Goal: Task Accomplishment & Management: Complete application form

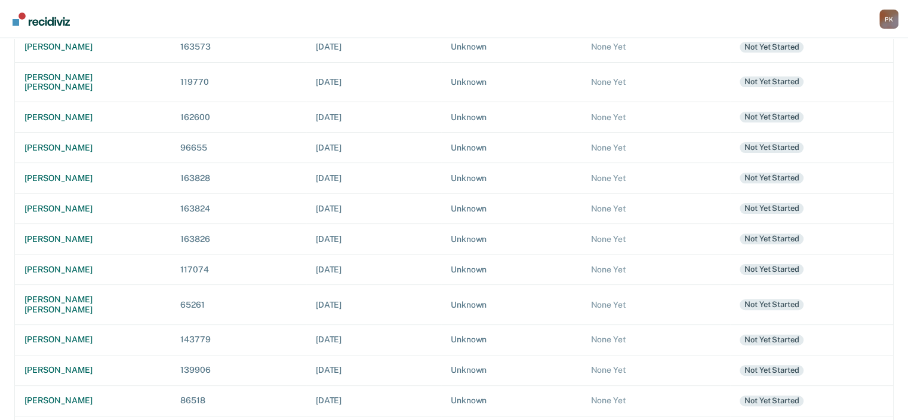
scroll to position [282, 0]
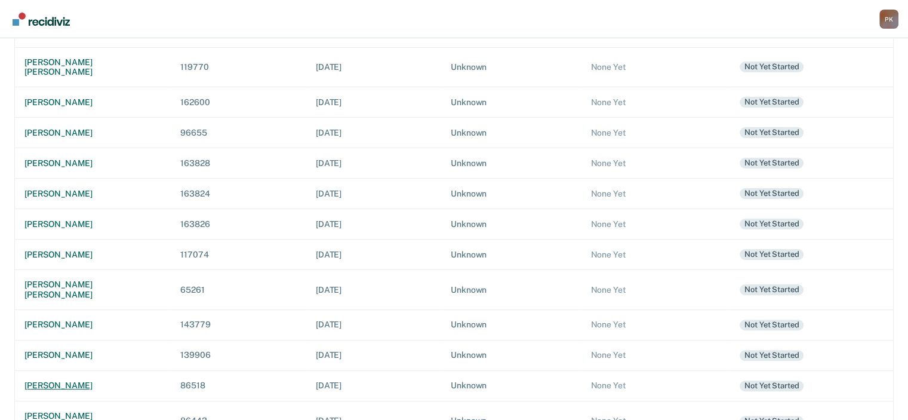
click at [69, 380] on div "[PERSON_NAME]" at bounding box center [92, 385] width 137 height 10
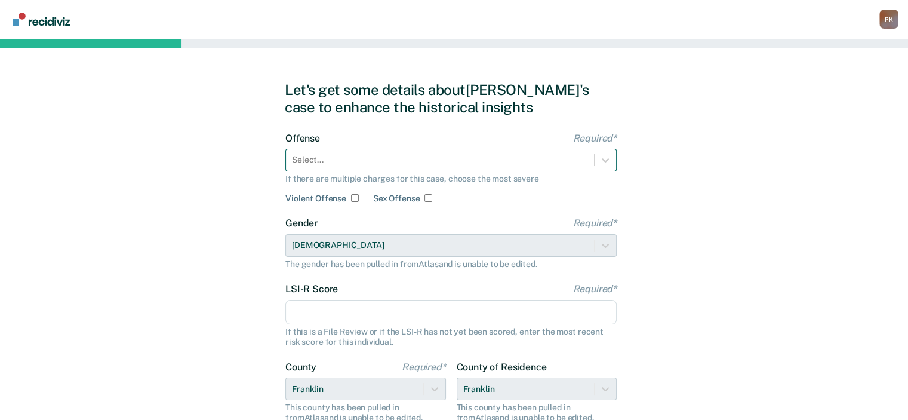
click at [458, 159] on div at bounding box center [440, 159] width 296 height 13
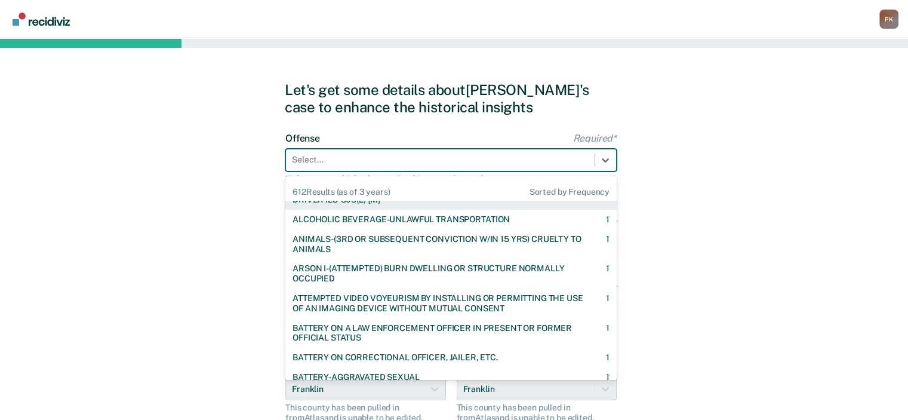
scroll to position [3462, 0]
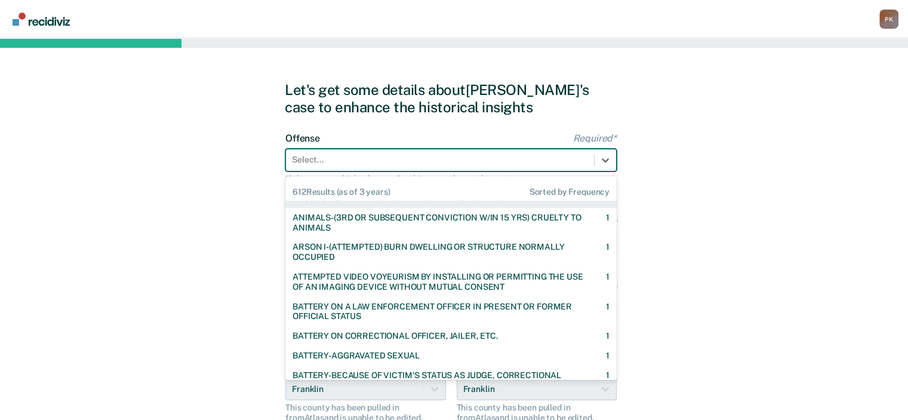
click at [365, 159] on div at bounding box center [440, 159] width 296 height 13
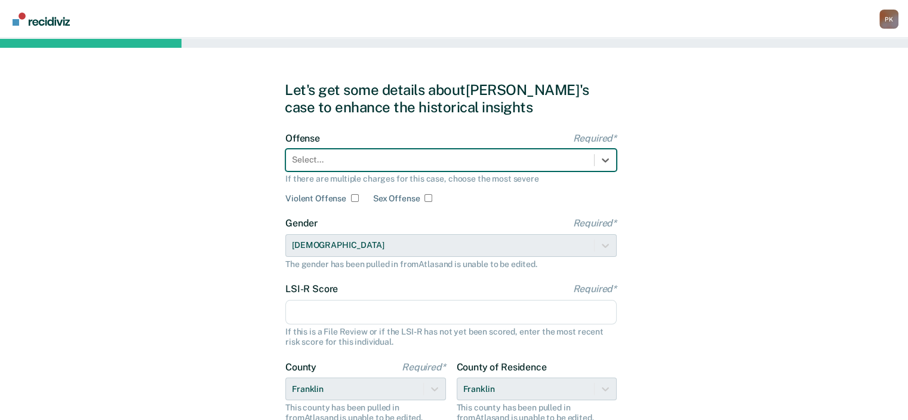
click at [308, 158] on div at bounding box center [440, 159] width 296 height 13
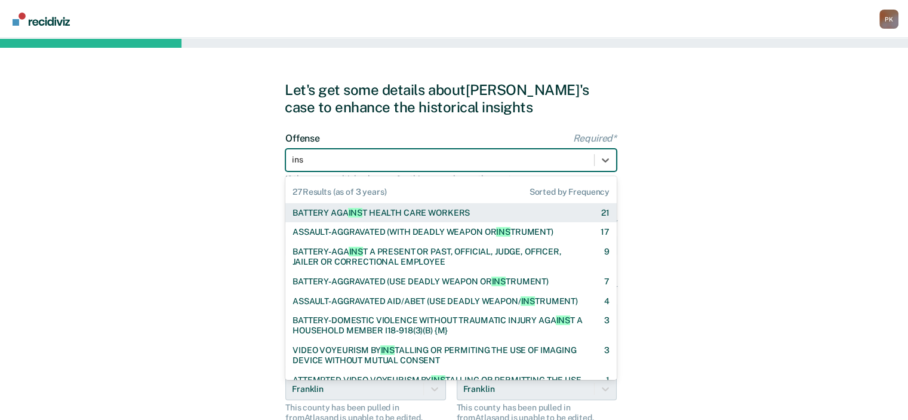
type input "insu"
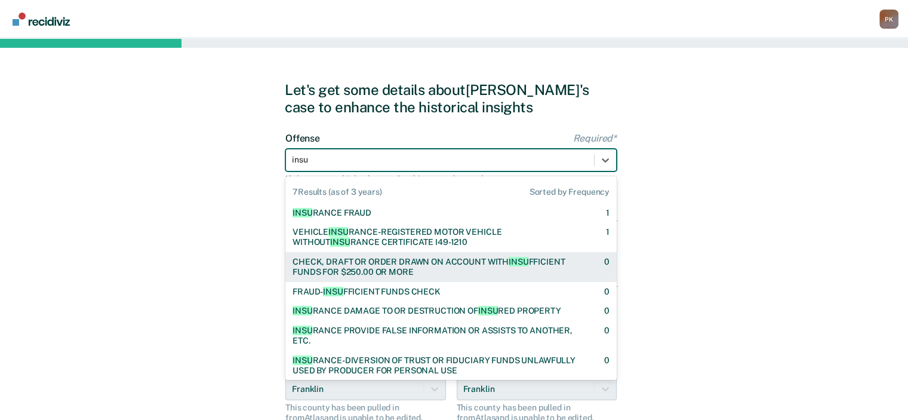
click at [395, 262] on div "CHECK, DRAFT OR ORDER DRAWN ON ACCOUNT WITH INSU FFICIENT FUNDS FOR $250.00 OR …" at bounding box center [437, 267] width 291 height 20
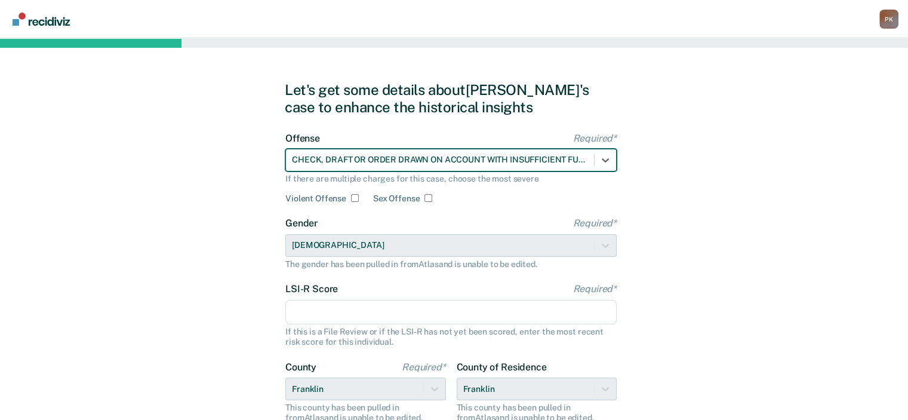
click at [458, 310] on input "LSI-R Score Required*" at bounding box center [450, 312] width 331 height 25
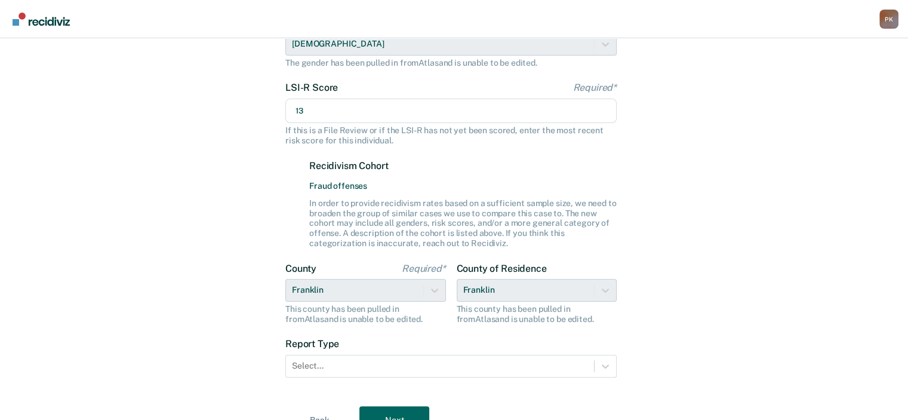
scroll to position [239, 0]
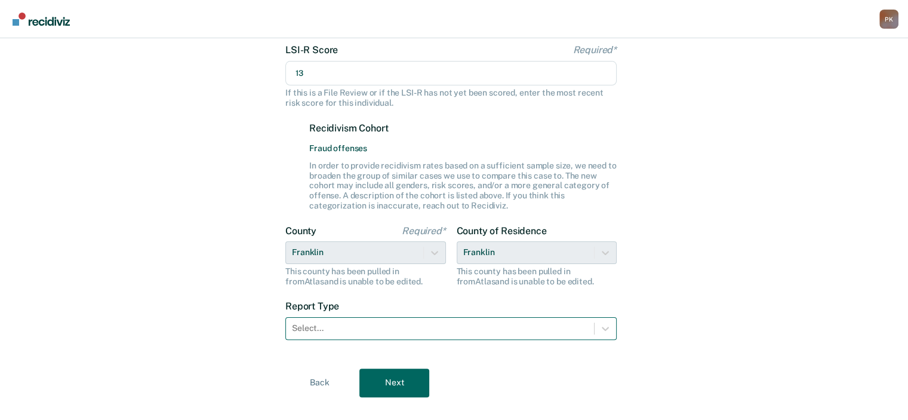
type input "13"
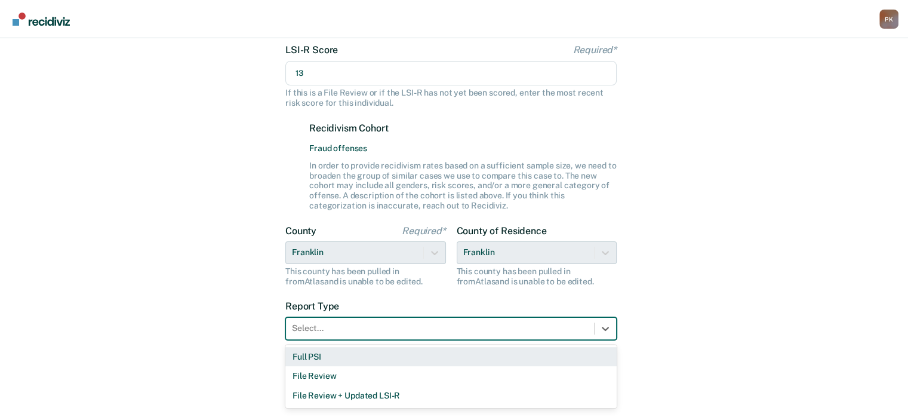
click at [481, 331] on div at bounding box center [440, 328] width 296 height 13
click at [349, 360] on div "Full PSI" at bounding box center [450, 357] width 331 height 20
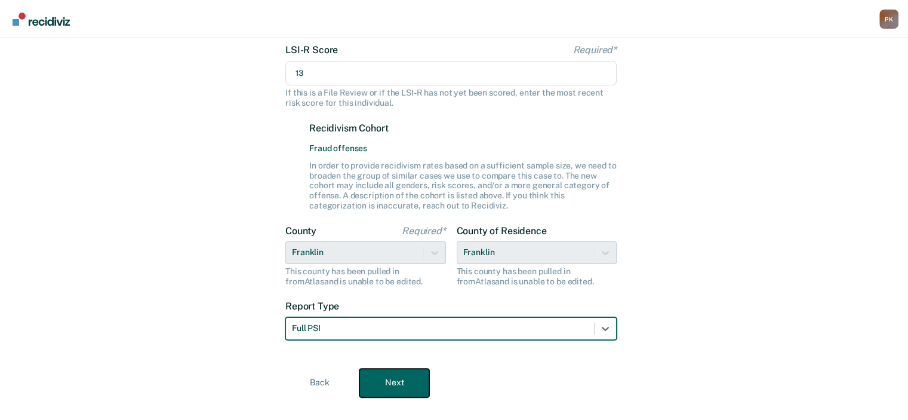
click at [389, 389] on button "Next" at bounding box center [394, 382] width 70 height 29
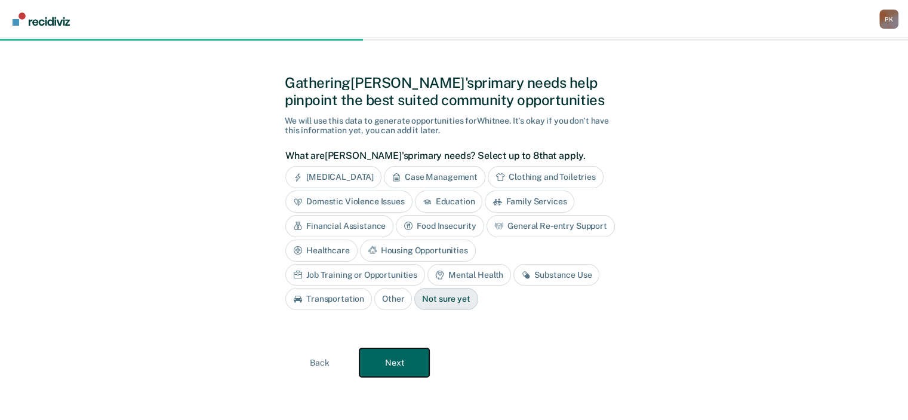
scroll to position [0, 0]
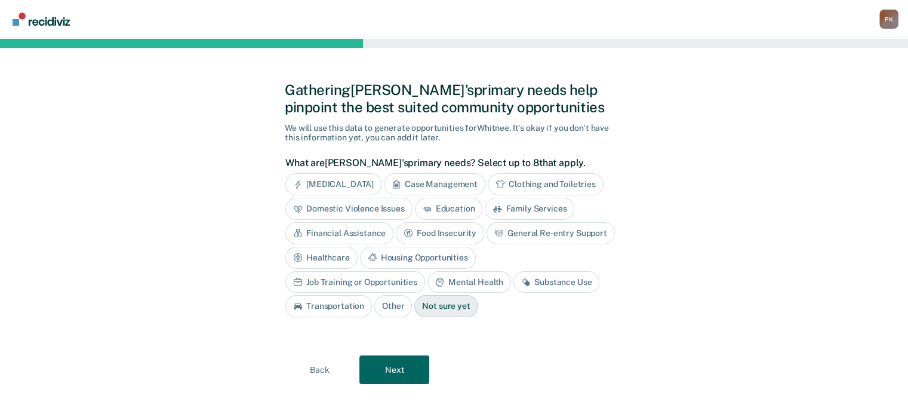
click at [427, 281] on div "Mental Health" at bounding box center [469, 282] width 84 height 22
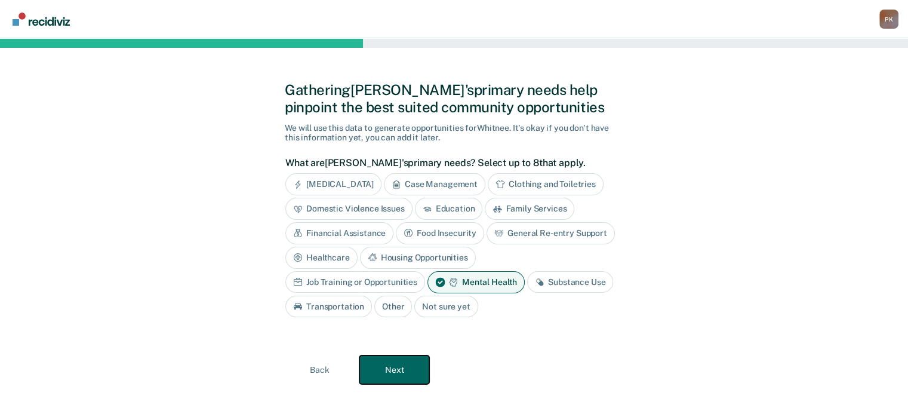
click at [383, 363] on button "Next" at bounding box center [394, 369] width 70 height 29
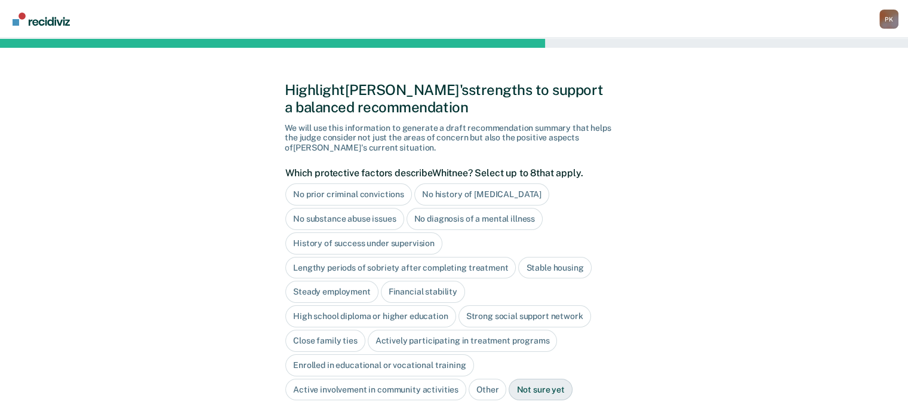
click at [363, 219] on div "No substance abuse issues" at bounding box center [344, 219] width 119 height 22
click at [353, 239] on div "History of success under supervision" at bounding box center [363, 243] width 157 height 22
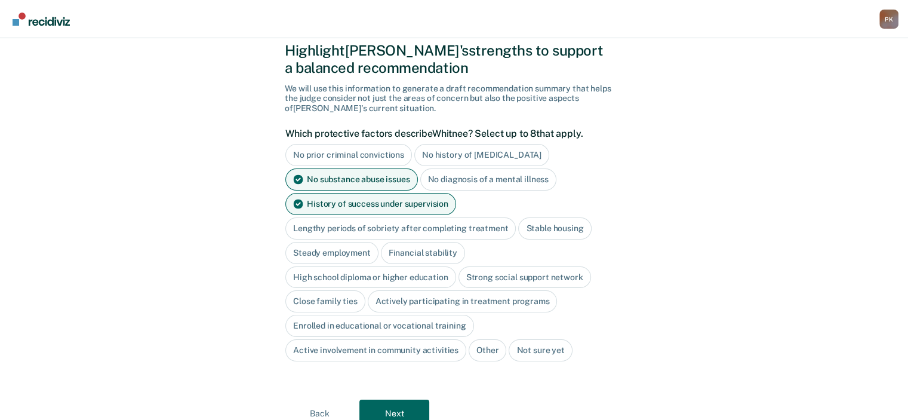
scroll to position [60, 0]
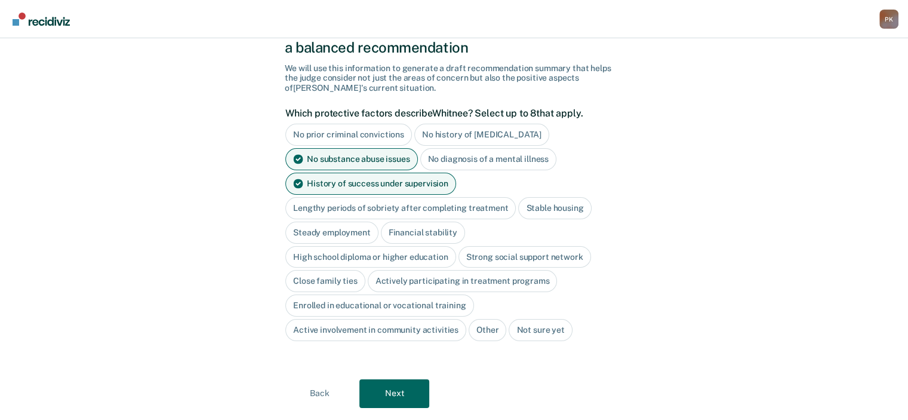
click at [544, 209] on div "Stable housing" at bounding box center [554, 208] width 73 height 22
click at [327, 229] on div "Steady employment" at bounding box center [331, 232] width 93 height 22
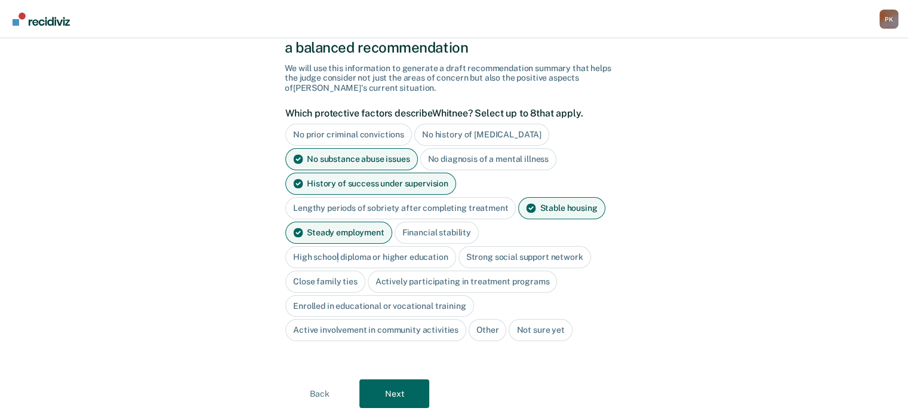
click at [337, 257] on div "High school diploma or higher education" at bounding box center [370, 257] width 171 height 22
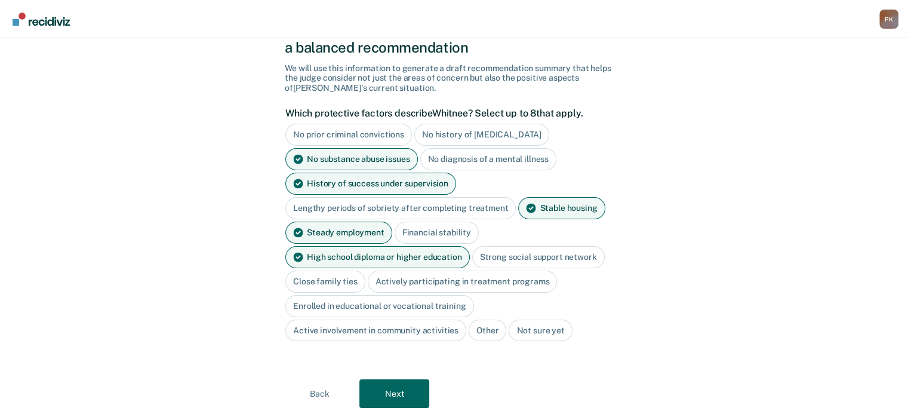
click at [331, 276] on div "Close family ties" at bounding box center [325, 281] width 80 height 22
click at [330, 276] on div "Close family ties" at bounding box center [332, 281] width 94 height 22
click at [512, 254] on div "Strong social support network" at bounding box center [538, 257] width 133 height 22
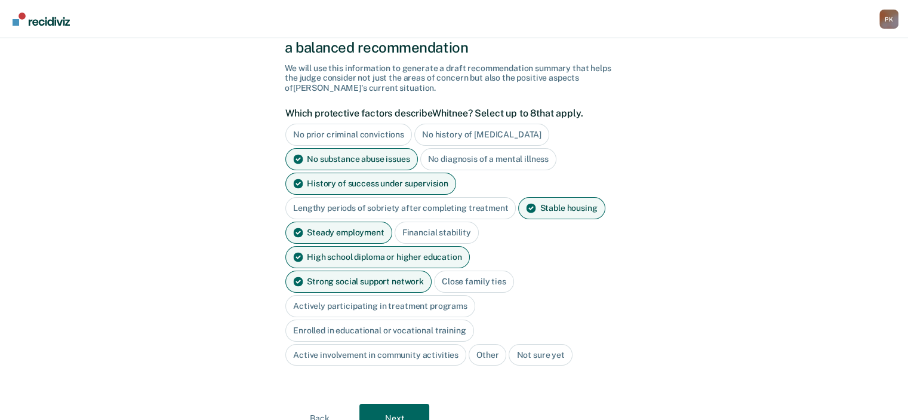
scroll to position [88, 0]
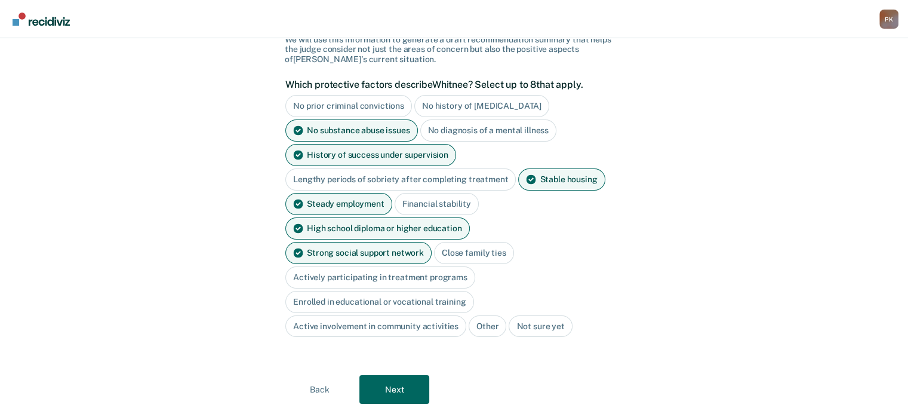
click at [346, 315] on div "Active involvement in community activities" at bounding box center [375, 326] width 181 height 22
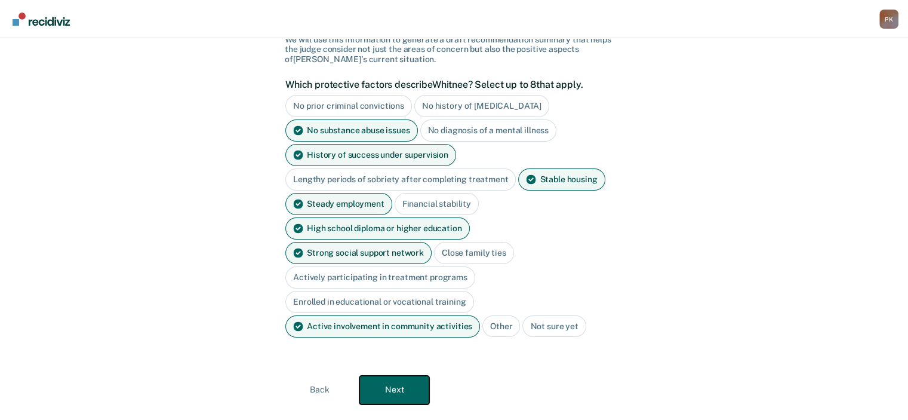
click at [384, 375] on button "Next" at bounding box center [394, 389] width 70 height 29
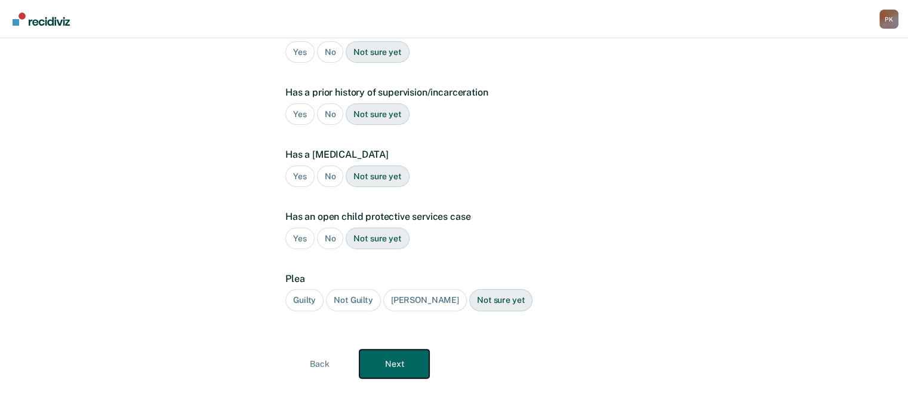
scroll to position [0, 0]
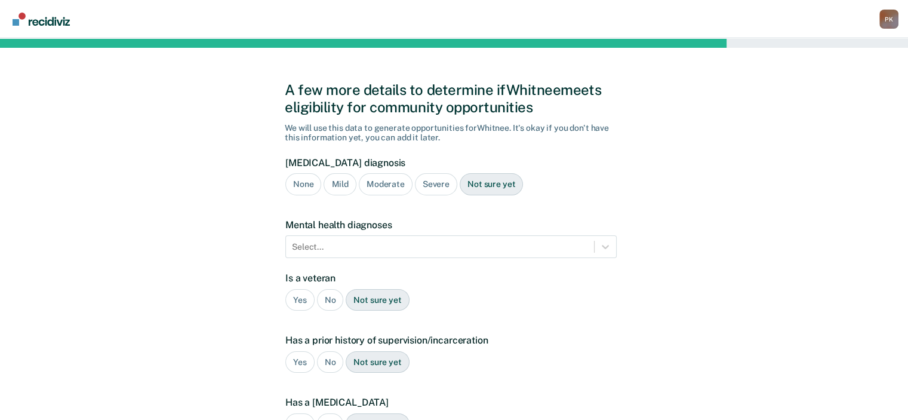
click at [300, 186] on div "None" at bounding box center [303, 184] width 36 height 22
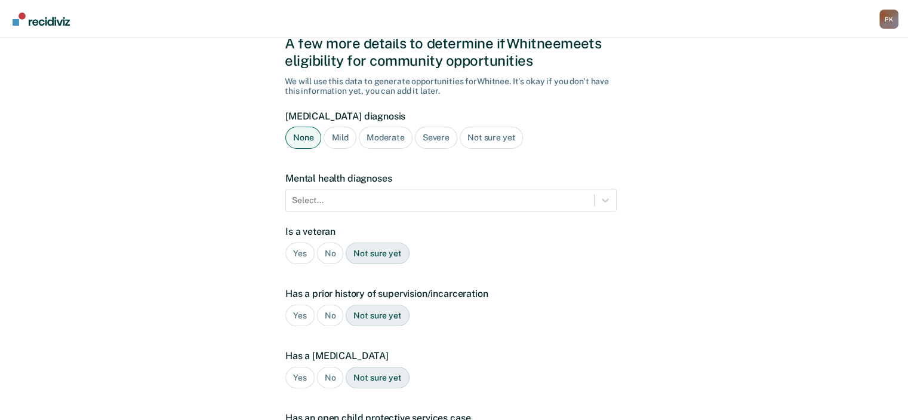
scroll to position [60, 0]
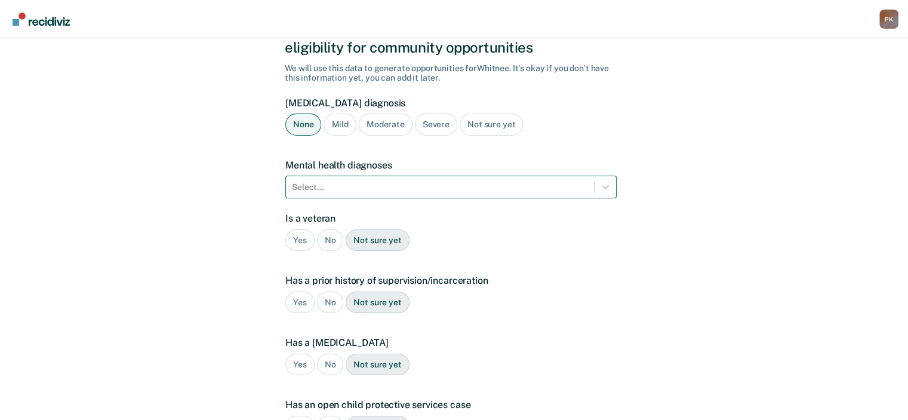
click at [489, 187] on div at bounding box center [440, 187] width 296 height 13
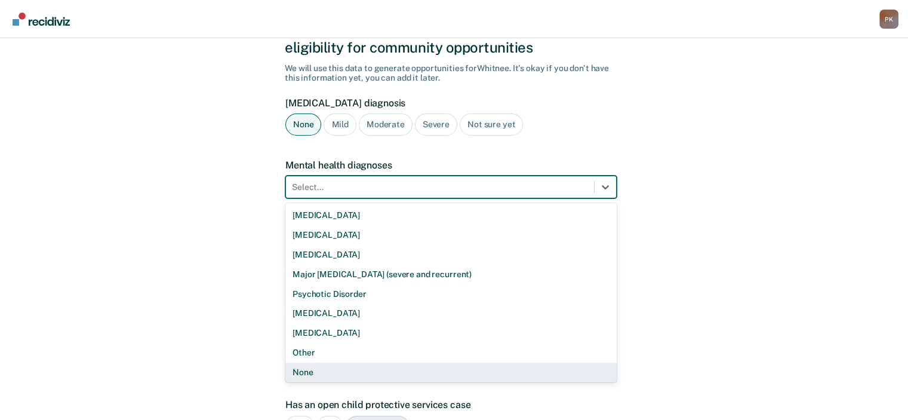
click at [310, 377] on div "None" at bounding box center [450, 372] width 331 height 20
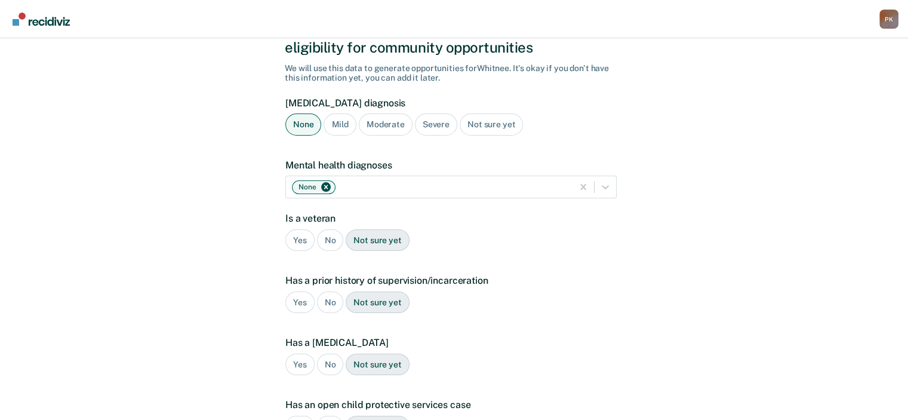
click at [329, 241] on div "No" at bounding box center [330, 240] width 27 height 22
click at [302, 303] on div "Yes" at bounding box center [299, 302] width 29 height 22
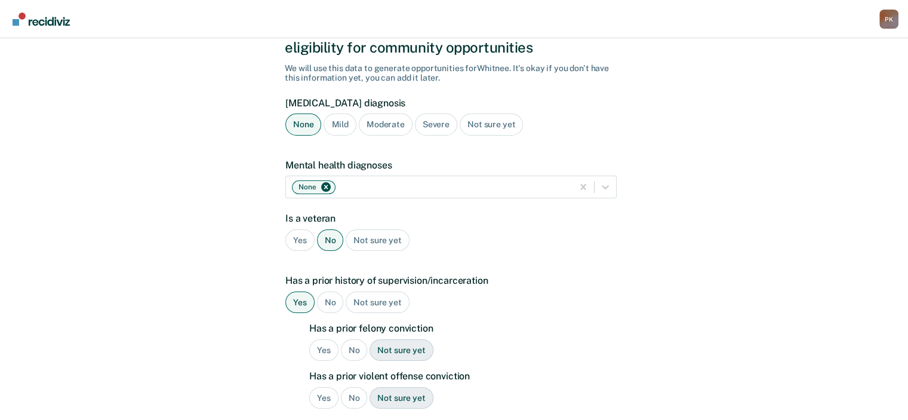
click at [327, 352] on div "Yes" at bounding box center [323, 350] width 29 height 22
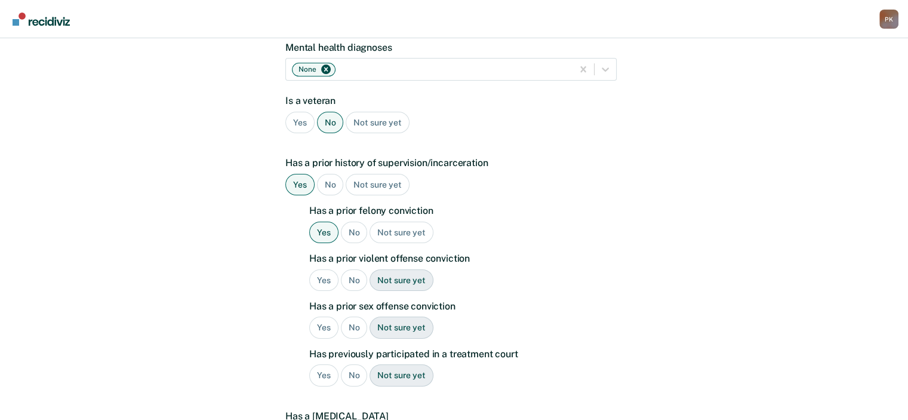
scroll to position [179, 0]
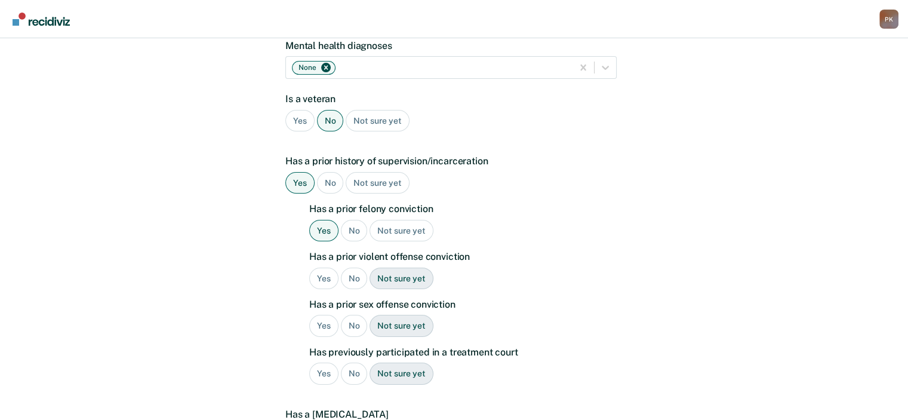
click at [353, 284] on div "No" at bounding box center [354, 278] width 27 height 22
click at [353, 324] on div "No" at bounding box center [354, 326] width 27 height 22
click at [353, 375] on div "No" at bounding box center [354, 373] width 27 height 22
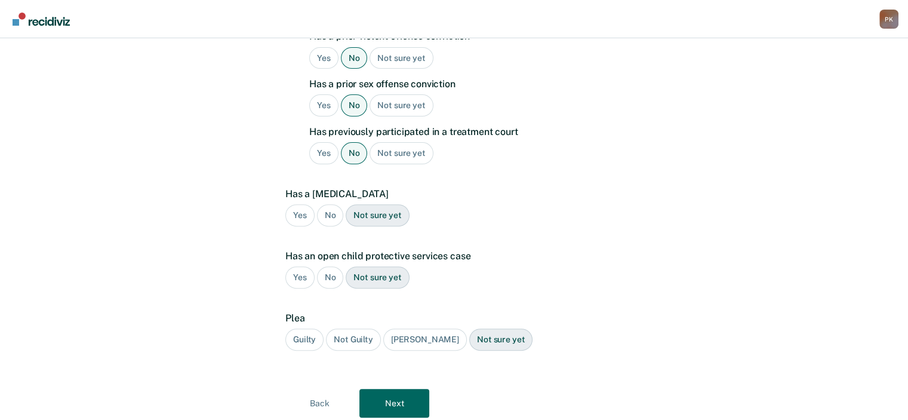
scroll to position [418, 0]
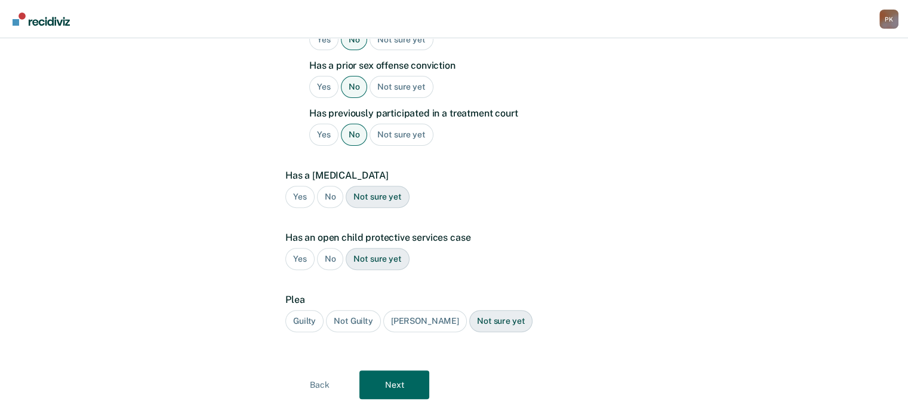
click at [324, 191] on div "No" at bounding box center [330, 197] width 27 height 22
click at [332, 258] on div "No" at bounding box center [330, 259] width 27 height 22
click at [307, 317] on div "Guilty" at bounding box center [304, 321] width 38 height 22
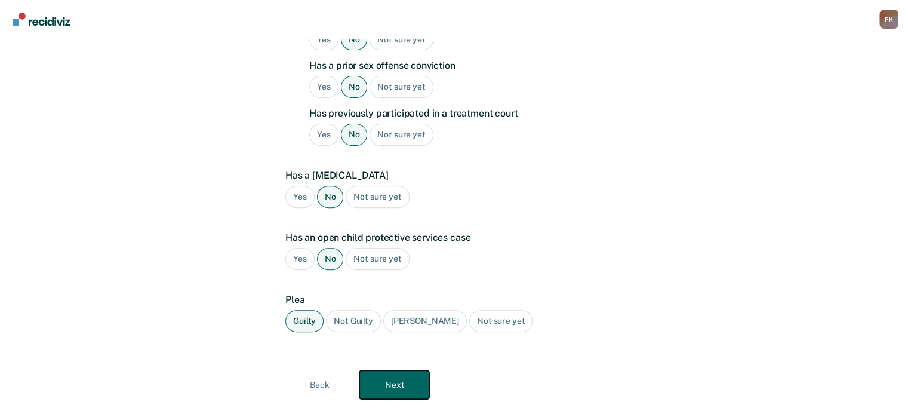
click at [396, 381] on button "Next" at bounding box center [394, 384] width 70 height 29
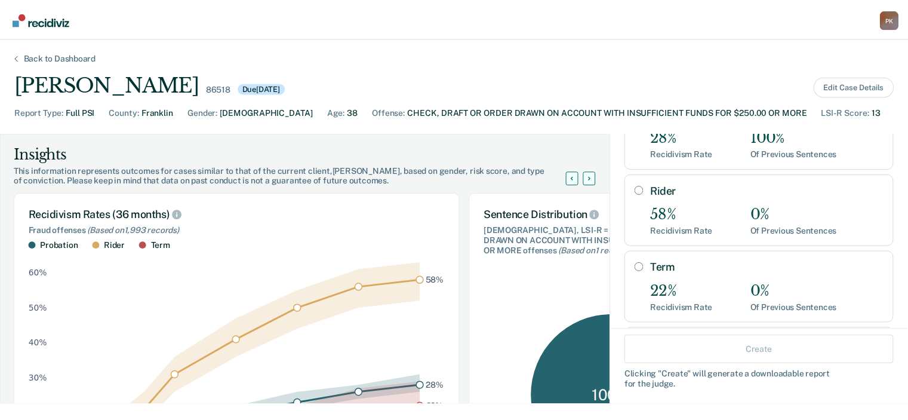
scroll to position [0, 0]
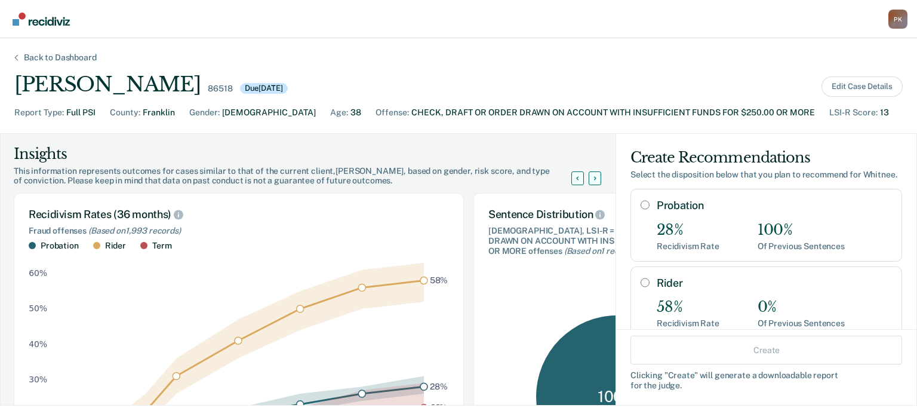
click at [640, 210] on input "Probation" at bounding box center [644, 205] width 9 height 10
radio input "true"
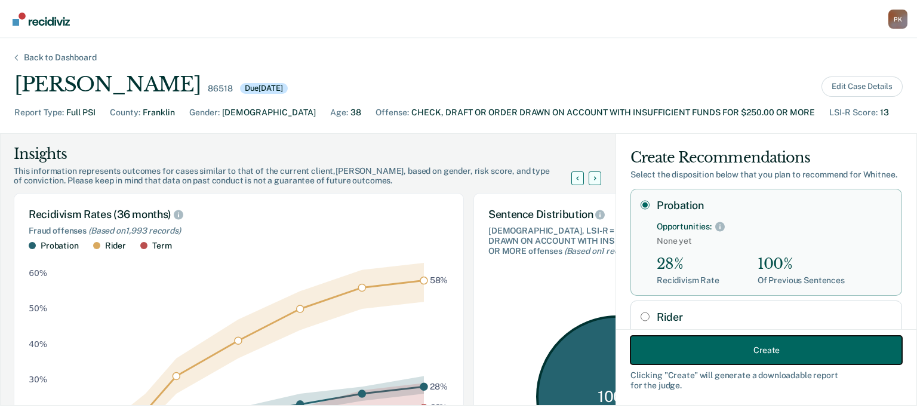
click at [712, 348] on button "Create" at bounding box center [766, 349] width 272 height 29
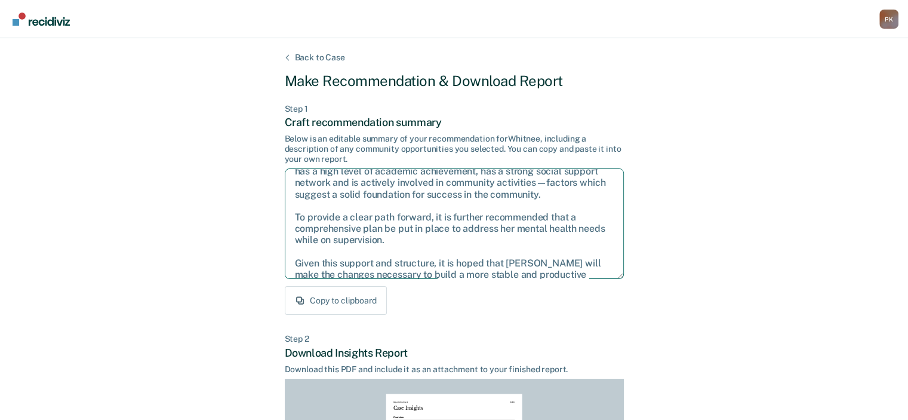
scroll to position [76, 0]
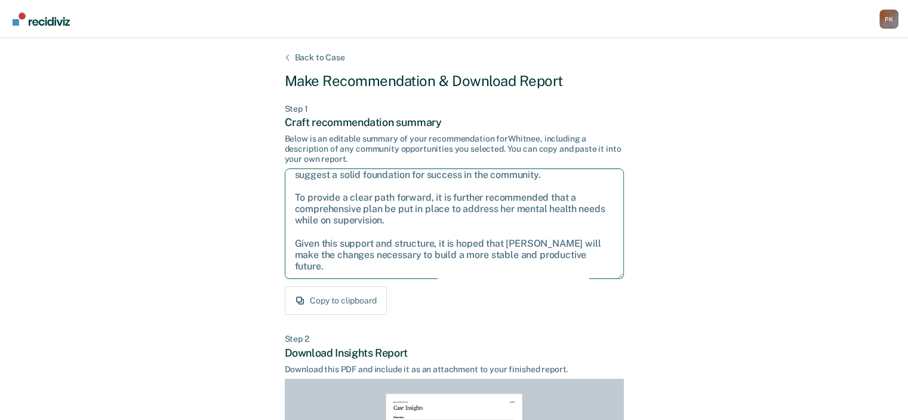
drag, startPoint x: 293, startPoint y: 181, endPoint x: 526, endPoint y: 245, distance: 242.0
click at [592, 270] on textarea "After careful consideration of the details of this case, it is recommended that…" at bounding box center [454, 223] width 339 height 110
click at [435, 235] on textarea "After careful consideration of the details of this case, it is recommended that…" at bounding box center [454, 223] width 339 height 110
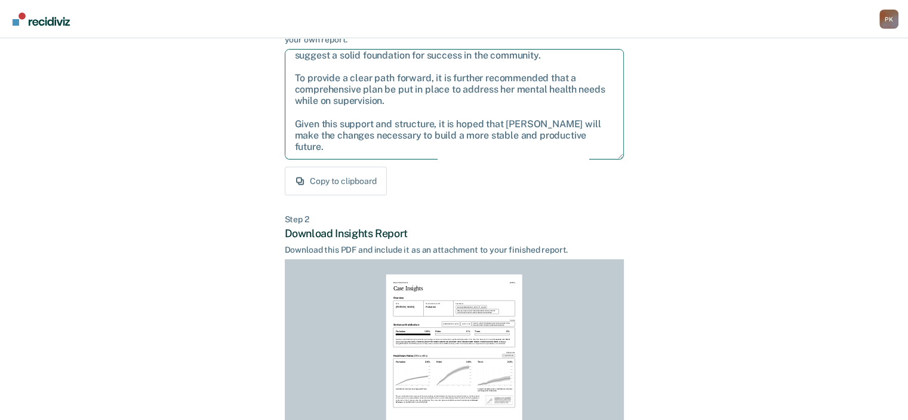
scroll to position [260, 0]
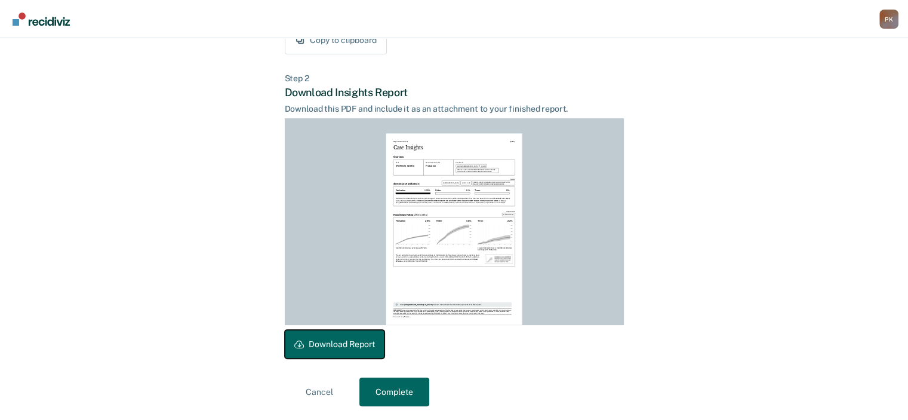
click at [356, 346] on button "Download Report" at bounding box center [335, 343] width 100 height 29
click at [403, 390] on button "Complete" at bounding box center [394, 391] width 70 height 29
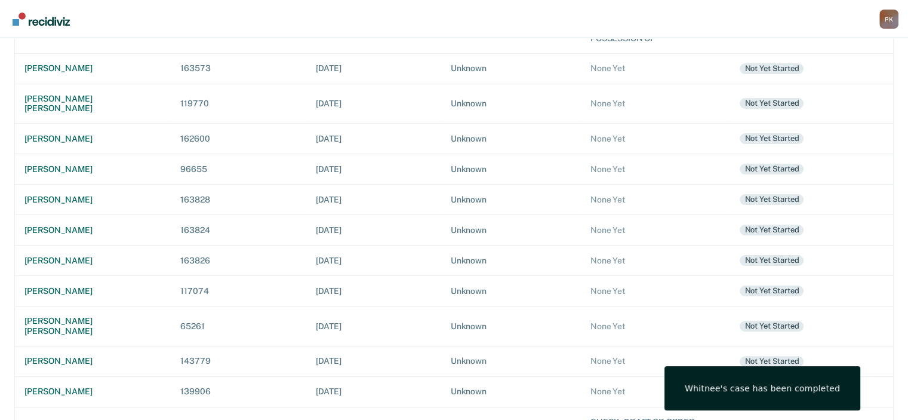
scroll to position [312, 0]
